Goal: Task Accomplishment & Management: Manage account settings

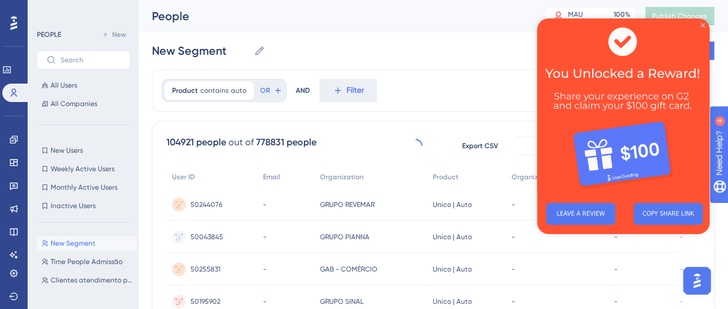
drag, startPoint x: 703, startPoint y: 25, endPoint x: 1227, endPoint y: 46, distance: 524.8
click at [703, 25] on icon "Close Preview" at bounding box center [702, 25] width 5 height 5
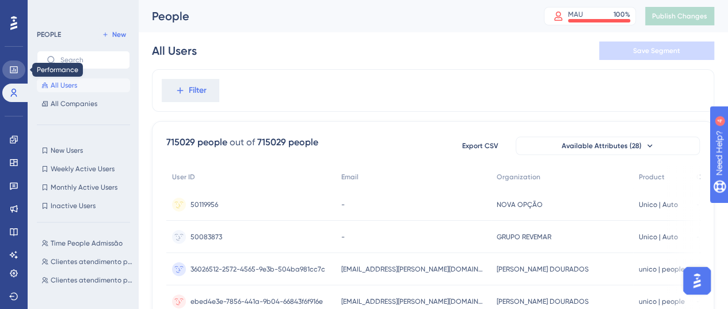
click at [7, 67] on link at bounding box center [13, 69] width 23 height 18
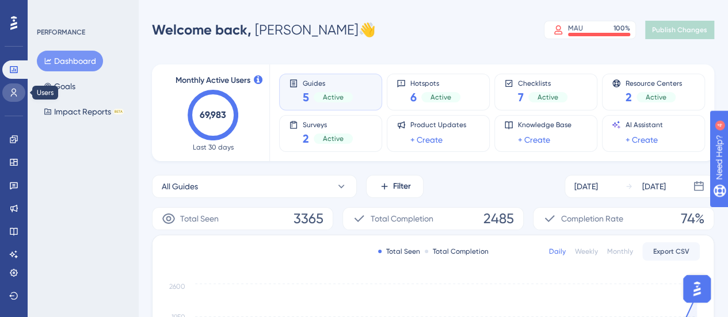
click at [15, 94] on icon at bounding box center [14, 93] width 6 height 8
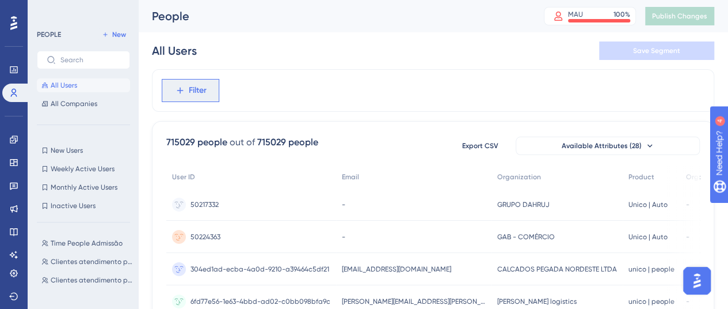
click at [201, 92] on span "Filter" at bounding box center [198, 90] width 18 height 14
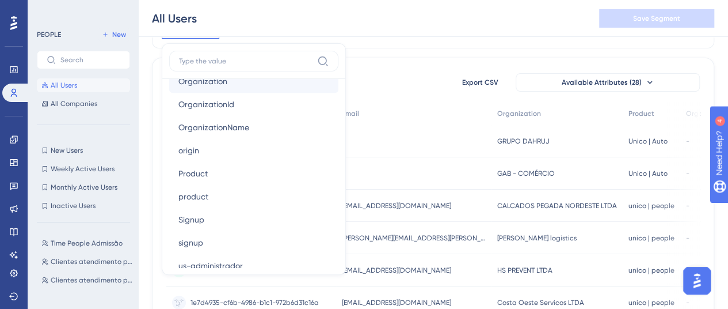
scroll to position [806, 0]
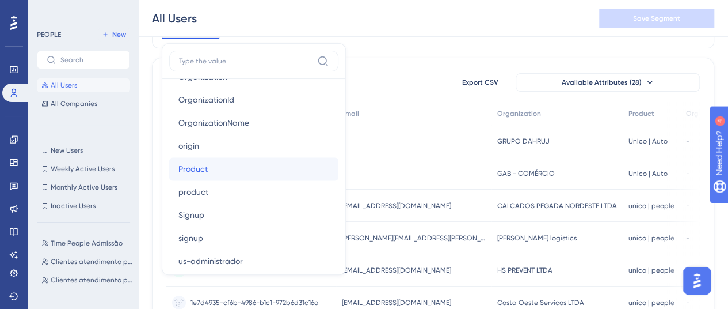
click at [196, 166] on span "Product" at bounding box center [192, 169] width 29 height 14
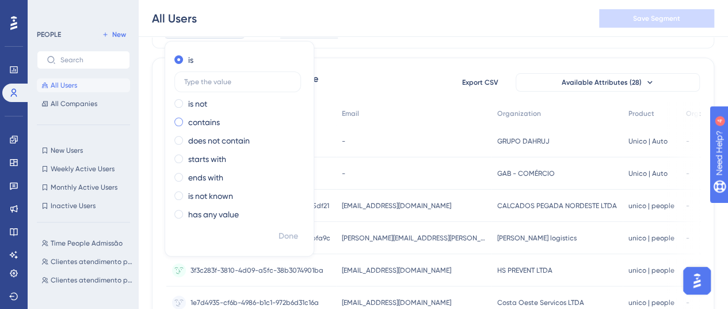
click at [177, 124] on span at bounding box center [178, 121] width 9 height 9
click at [186, 119] on input "radio" at bounding box center [186, 119] width 0 height 0
type input "auto"
click at [294, 237] on span "Done" at bounding box center [289, 236] width 20 height 14
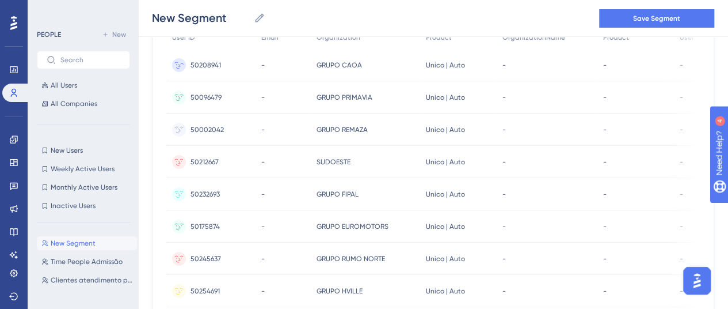
scroll to position [0, 0]
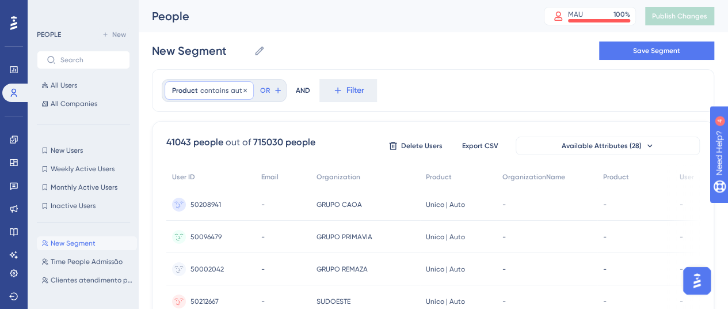
click at [237, 89] on span "auto" at bounding box center [239, 90] width 16 height 9
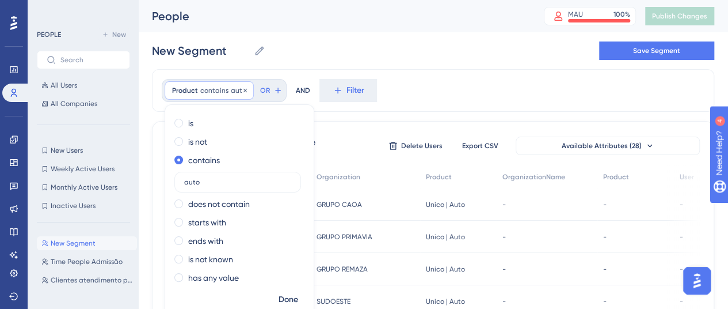
click at [180, 88] on span "Product" at bounding box center [185, 90] width 26 height 9
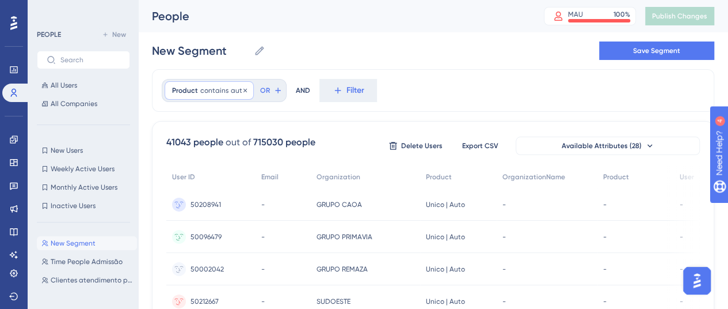
click at [181, 86] on span "Product" at bounding box center [185, 90] width 26 height 9
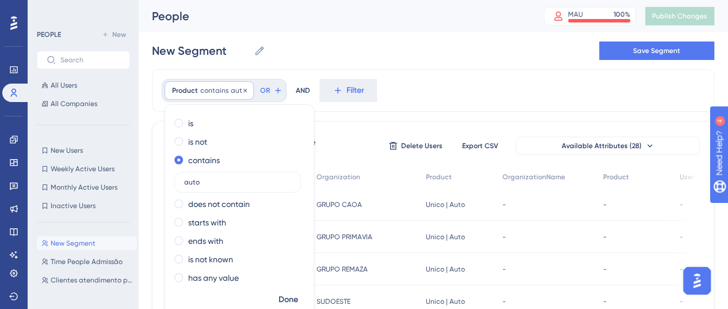
scroll to position [26, 0]
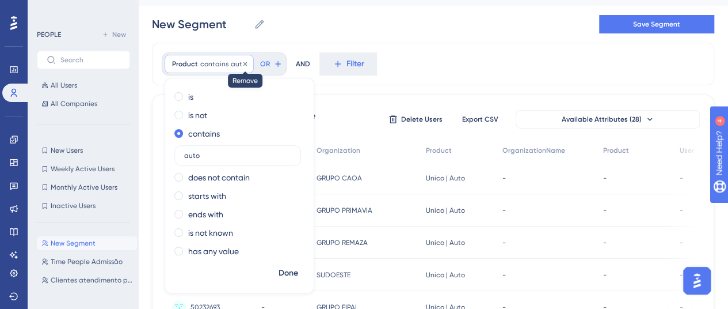
click at [244, 64] on icon at bounding box center [245, 63] width 7 height 7
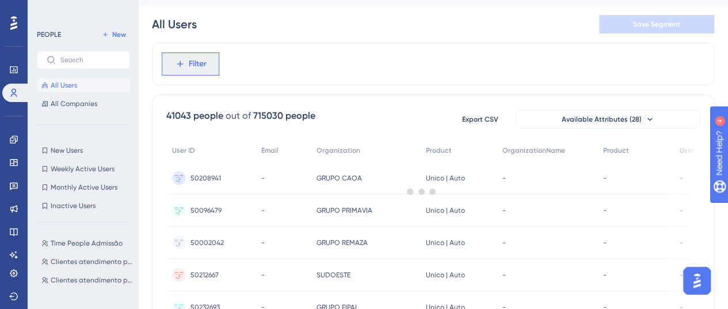
click at [192, 60] on span "Filter" at bounding box center [198, 64] width 18 height 14
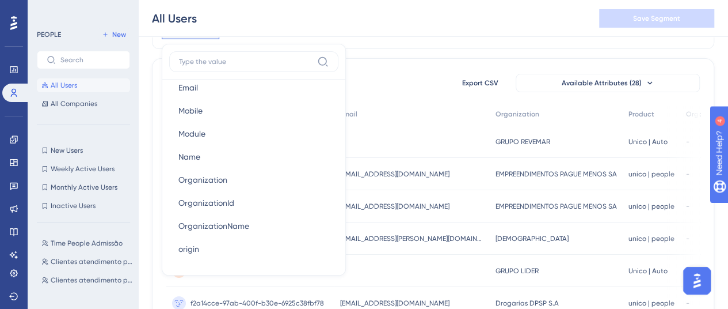
scroll to position [748, 0]
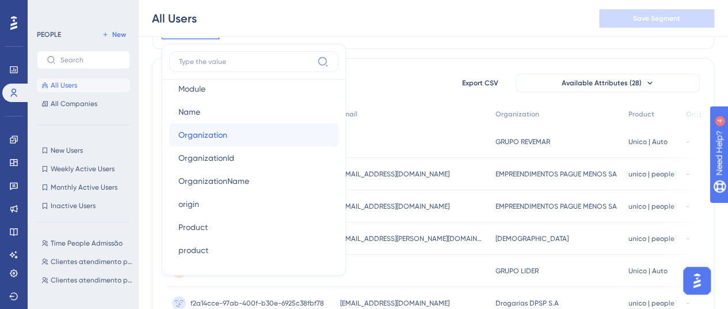
click at [219, 134] on span "Organization" at bounding box center [202, 135] width 49 height 14
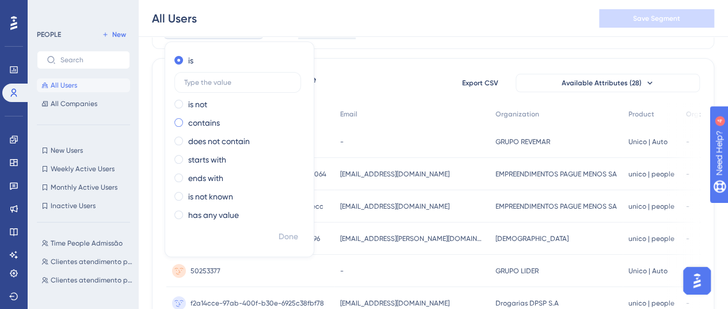
click at [198, 121] on label "contains" at bounding box center [204, 123] width 32 height 14
type input "c"
type input "remaza"
click at [294, 234] on span "Done" at bounding box center [289, 237] width 20 height 14
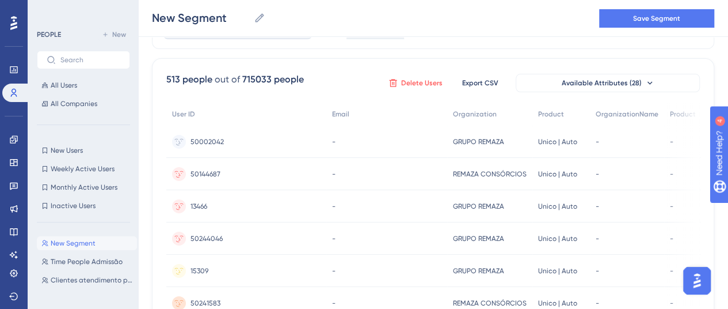
click at [418, 74] on button "Delete Users" at bounding box center [416, 83] width 58 height 18
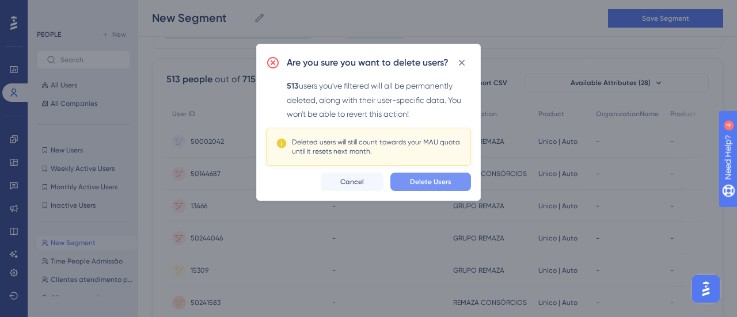
click at [425, 180] on span "Delete Users" at bounding box center [430, 181] width 41 height 9
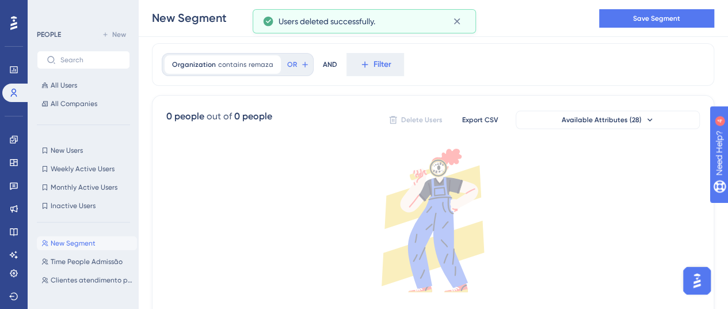
scroll to position [0, 0]
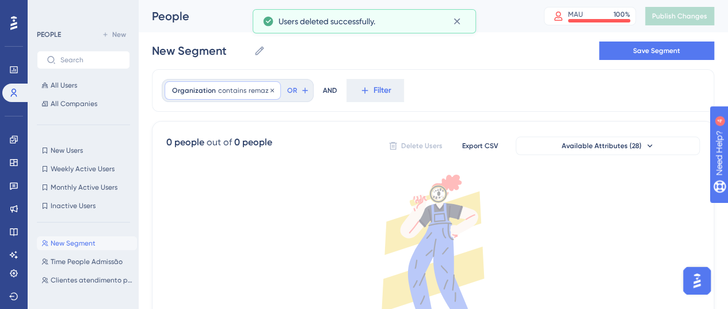
click at [226, 90] on span "contains" at bounding box center [232, 90] width 28 height 9
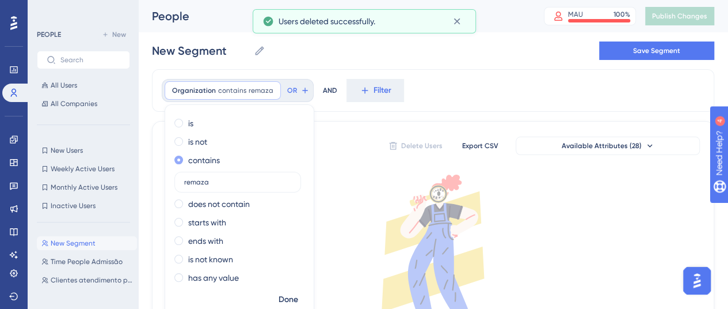
scroll to position [26, 0]
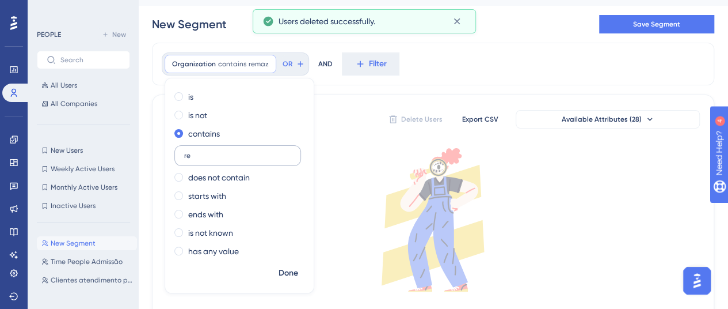
type input "r"
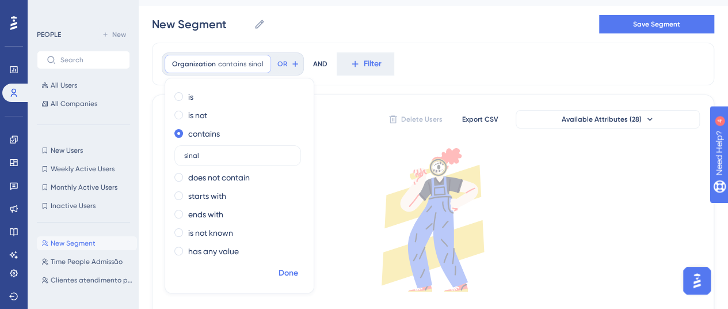
type input "sinal"
click at [290, 273] on span "Done" at bounding box center [289, 273] width 20 height 14
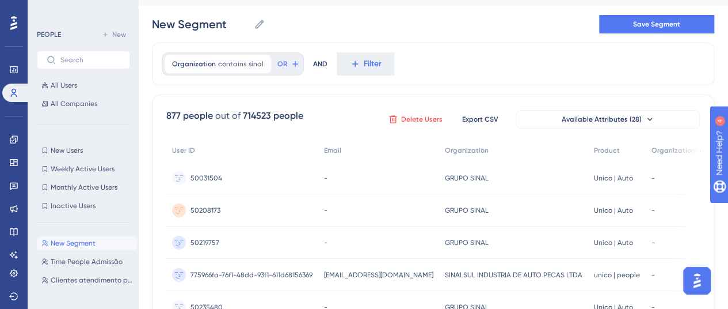
click at [421, 119] on span "Delete Users" at bounding box center [421, 119] width 41 height 9
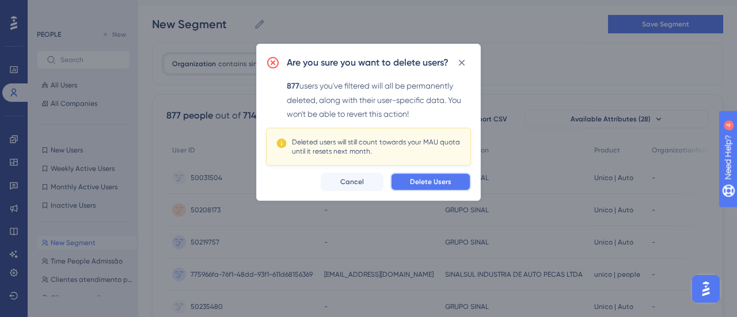
click at [443, 174] on button "Delete Users" at bounding box center [430, 182] width 81 height 18
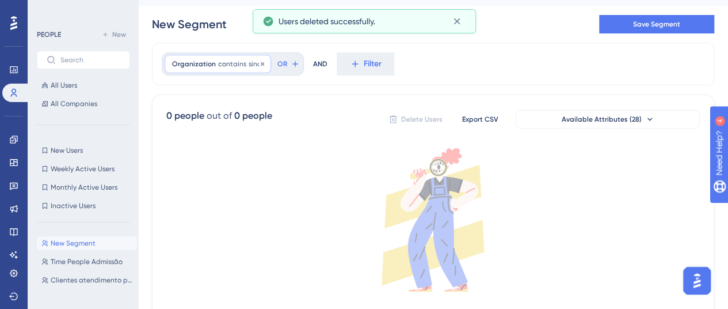
click at [249, 64] on span "sinal" at bounding box center [256, 63] width 15 height 9
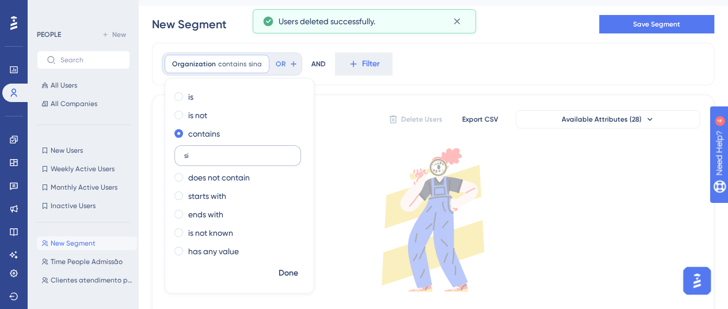
type input "s"
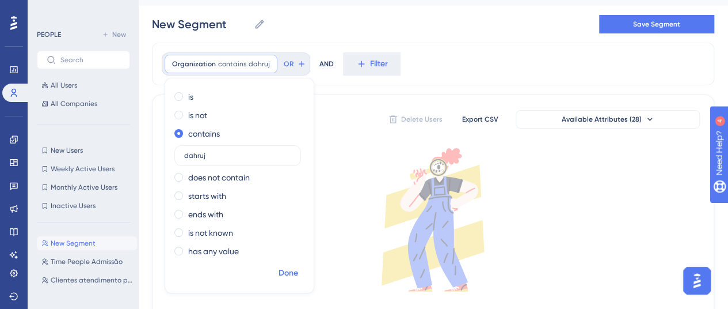
type input "dahruj"
click at [288, 271] on span "Done" at bounding box center [289, 273] width 20 height 14
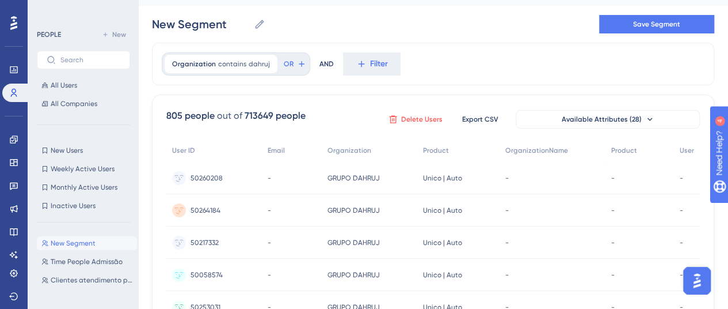
click at [424, 119] on span "Delete Users" at bounding box center [421, 119] width 41 height 9
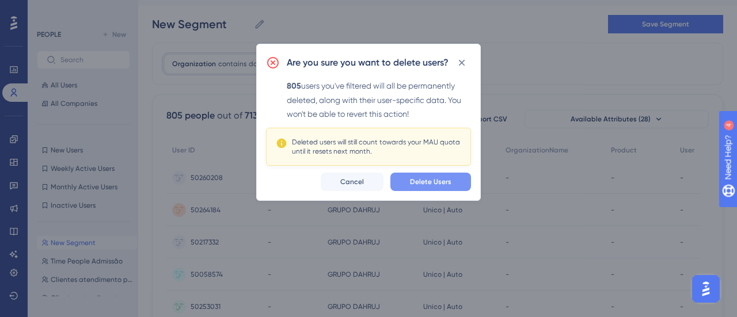
click at [427, 177] on span "Delete Users" at bounding box center [430, 181] width 41 height 9
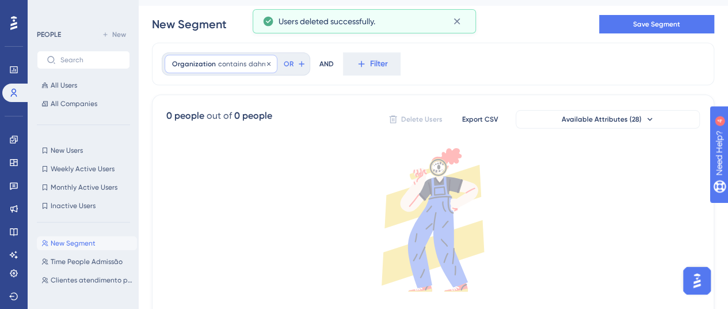
click at [240, 59] on span "contains" at bounding box center [232, 63] width 28 height 9
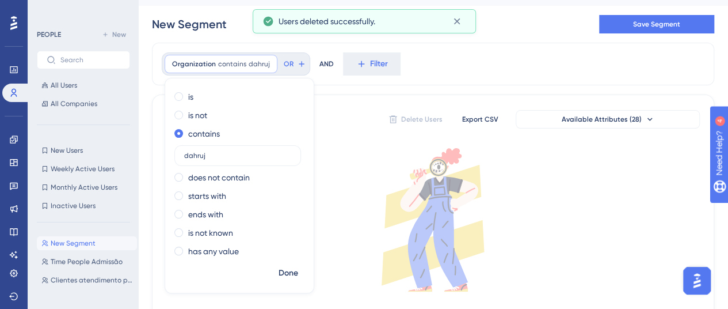
drag, startPoint x: 178, startPoint y: 146, endPoint x: 154, endPoint y: 143, distance: 24.9
click at [154, 143] on div "Organization contains dahruj dahruj Remove is is not contains dahruj does not c…" at bounding box center [433, 201] width 562 height 316
